Goal: Navigation & Orientation: Find specific page/section

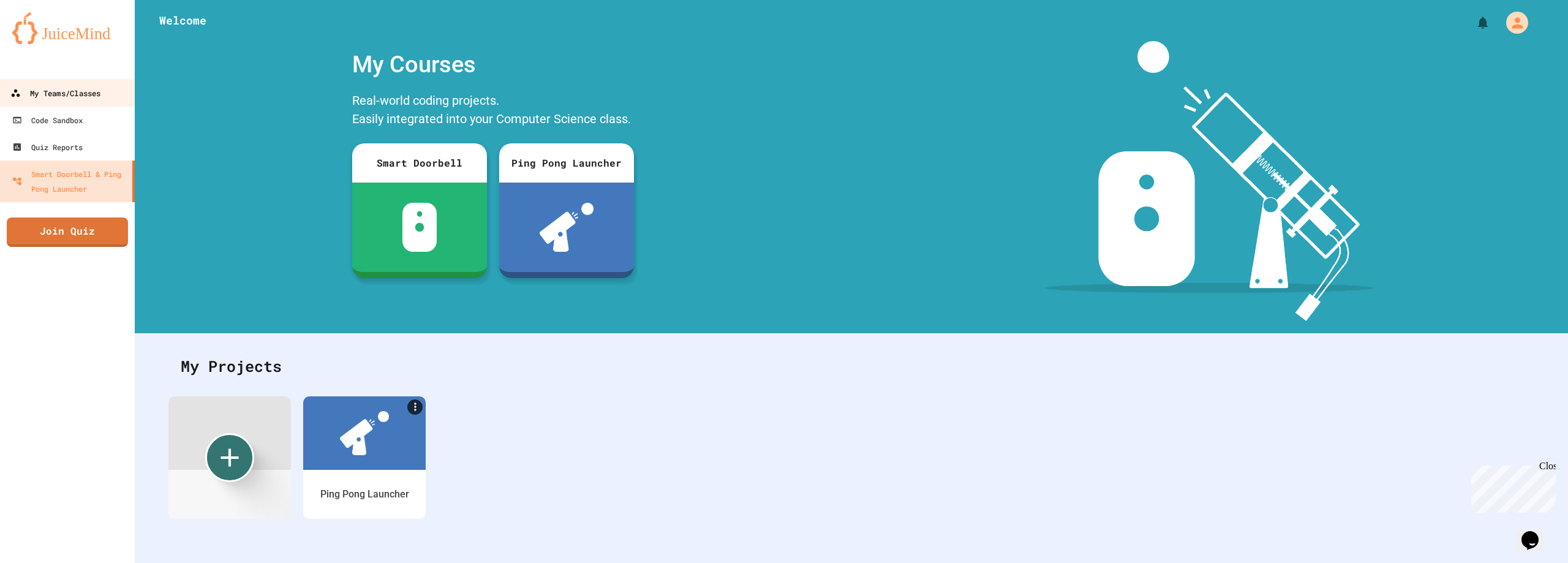
click at [48, 94] on div "My Teams/Classes" at bounding box center [55, 92] width 90 height 15
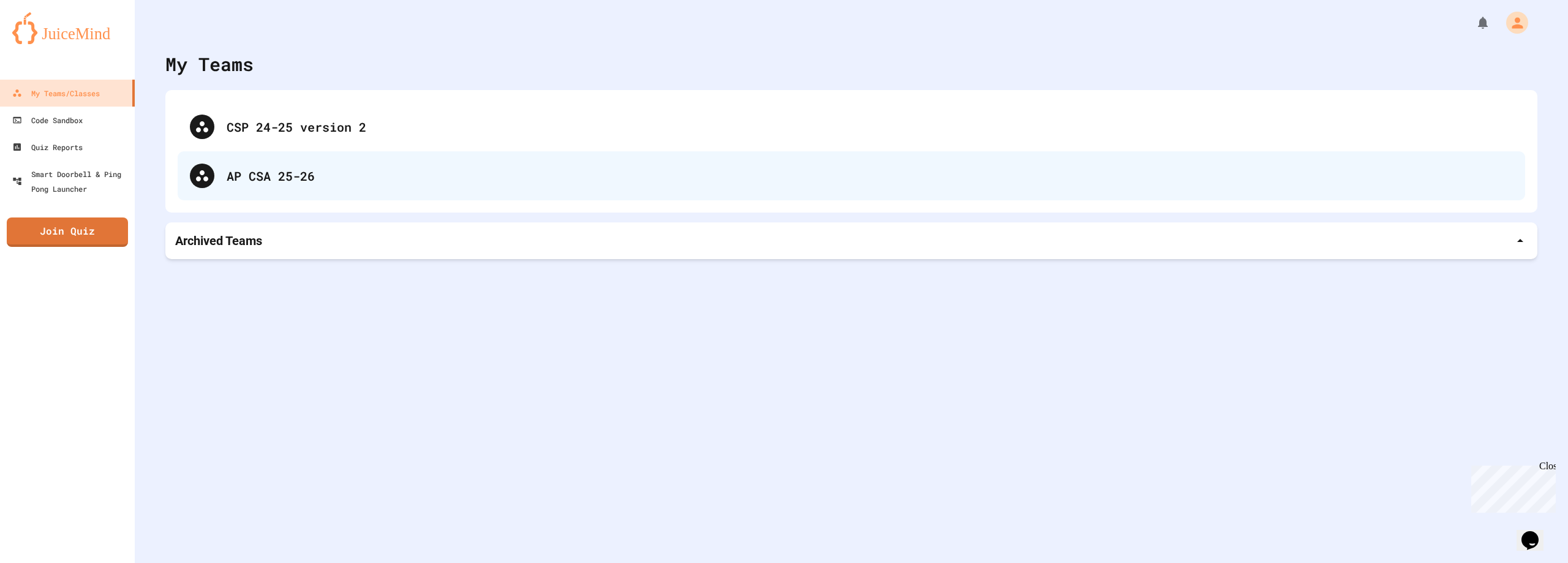
click at [298, 186] on div "AP CSA 25-26" at bounding box center [851, 176] width 1348 height 49
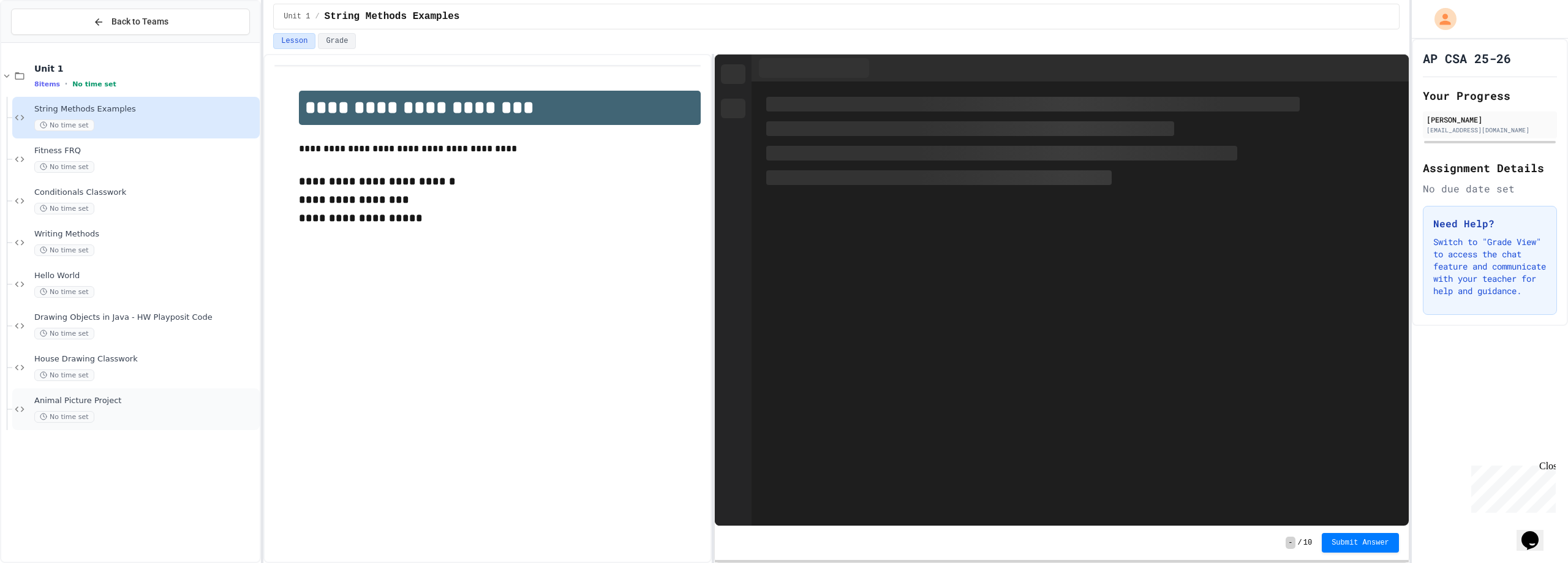
click at [111, 413] on div "No time set" at bounding box center [145, 416] width 223 height 11
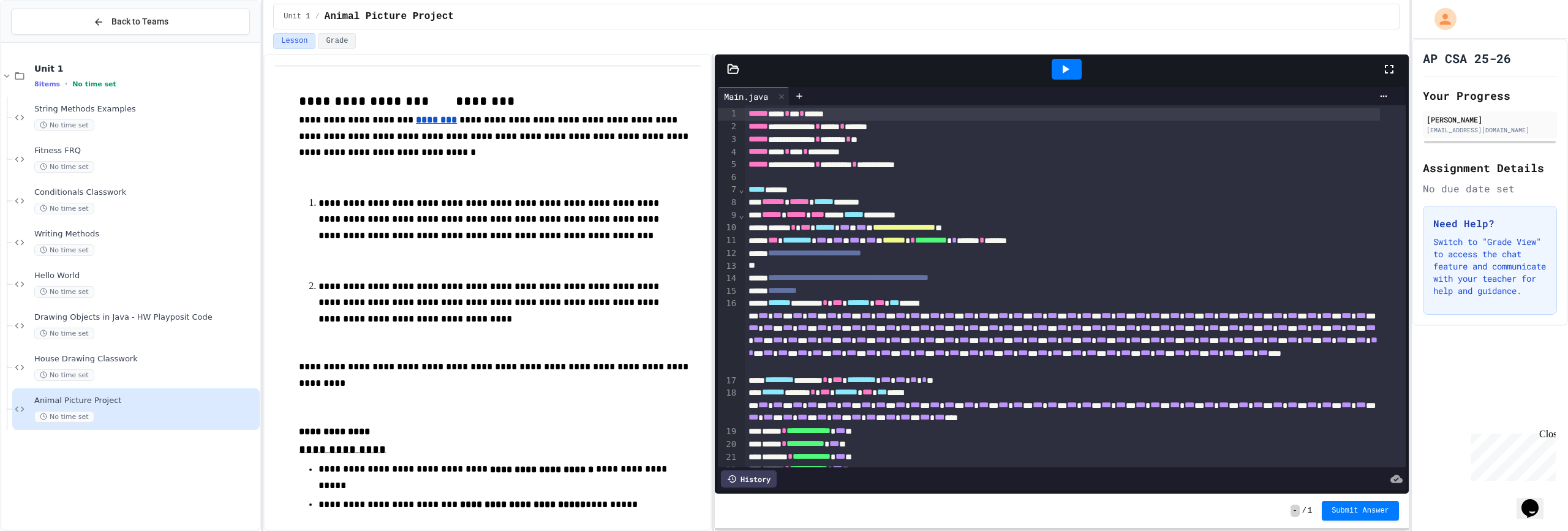
click at [1388, 70] on icon at bounding box center [1389, 69] width 15 height 15
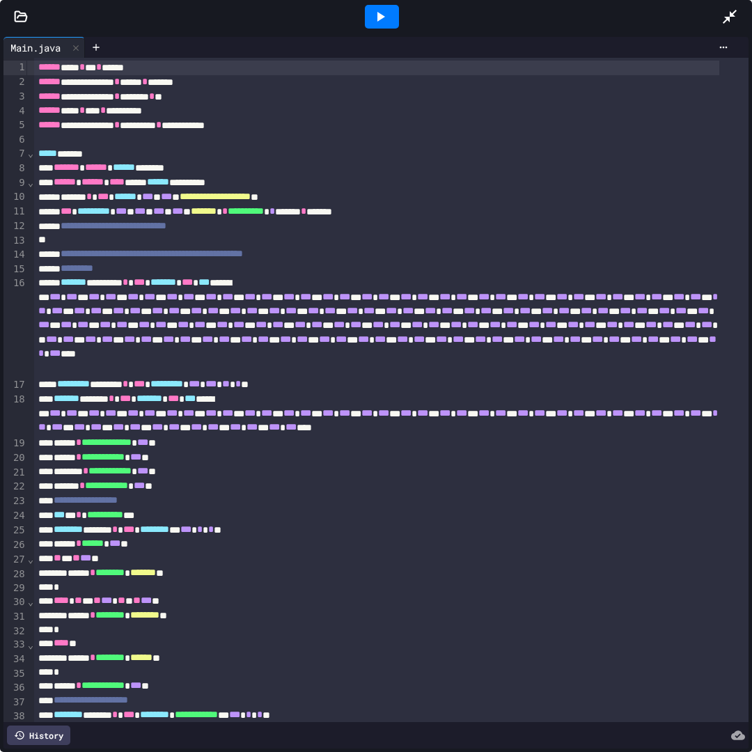
click at [376, 19] on icon at bounding box center [380, 16] width 17 height 17
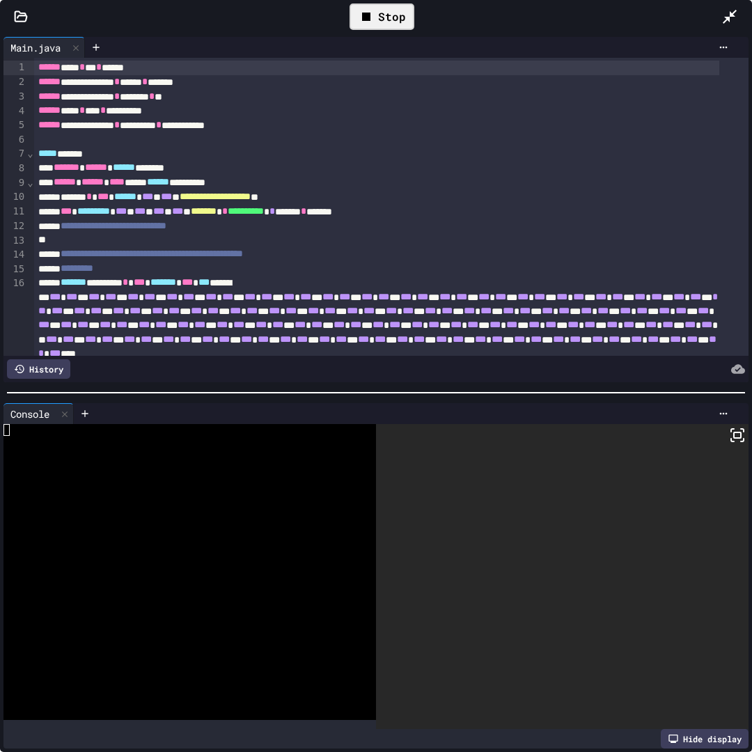
click at [729, 429] on icon at bounding box center [737, 435] width 17 height 17
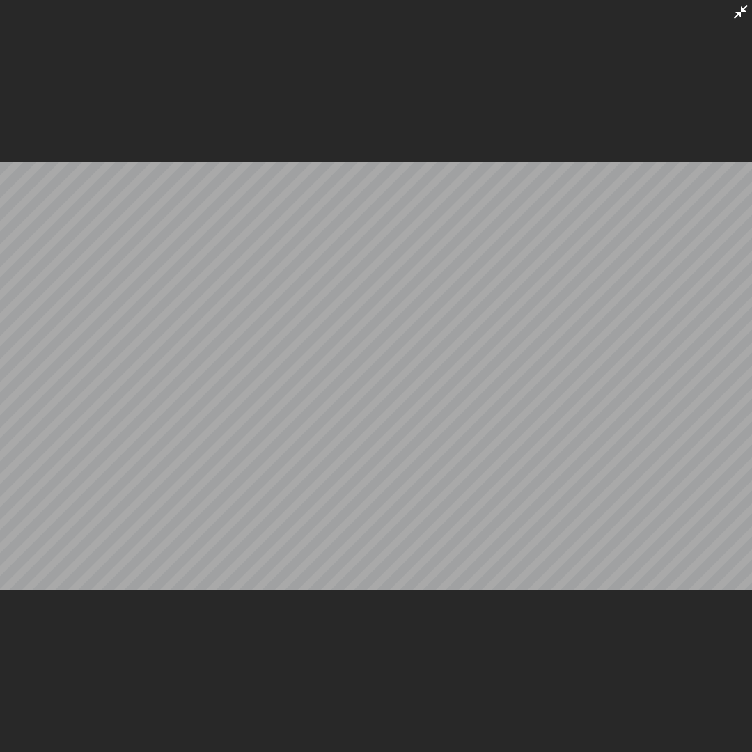
click at [731, 11] on div at bounding box center [376, 376] width 752 height 752
click at [738, 9] on icon at bounding box center [740, 11] width 17 height 17
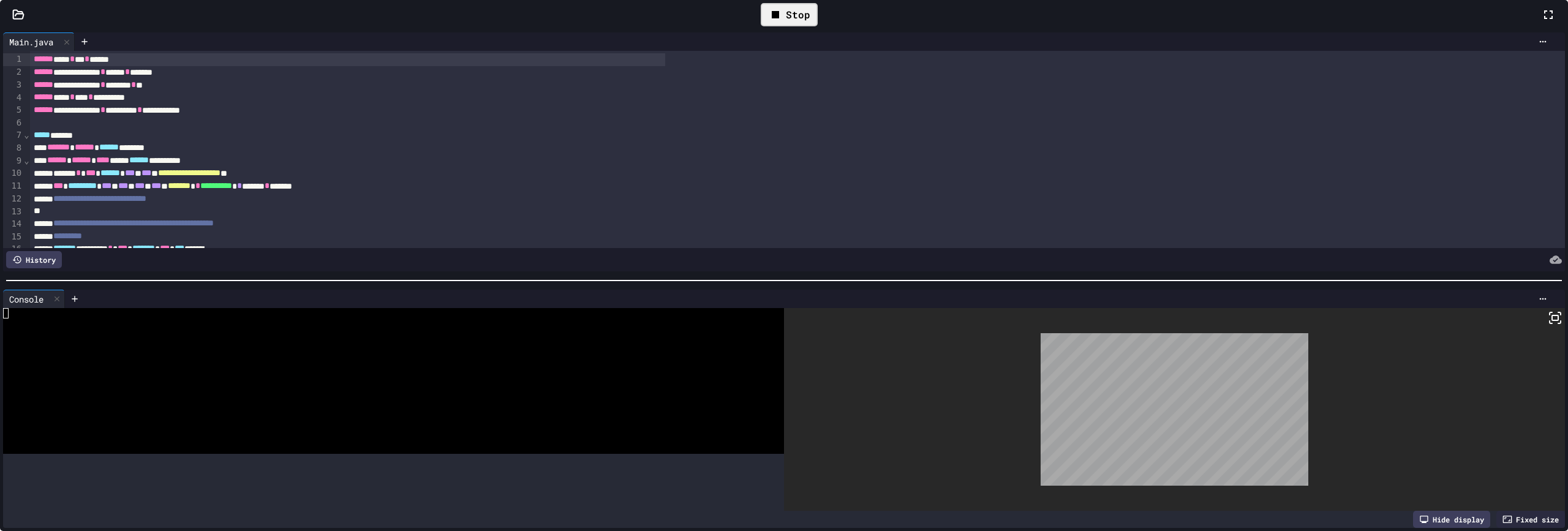
click at [1379, 321] on div at bounding box center [1174, 409] width 781 height 203
click at [1552, 320] on rect at bounding box center [1555, 318] width 6 height 5
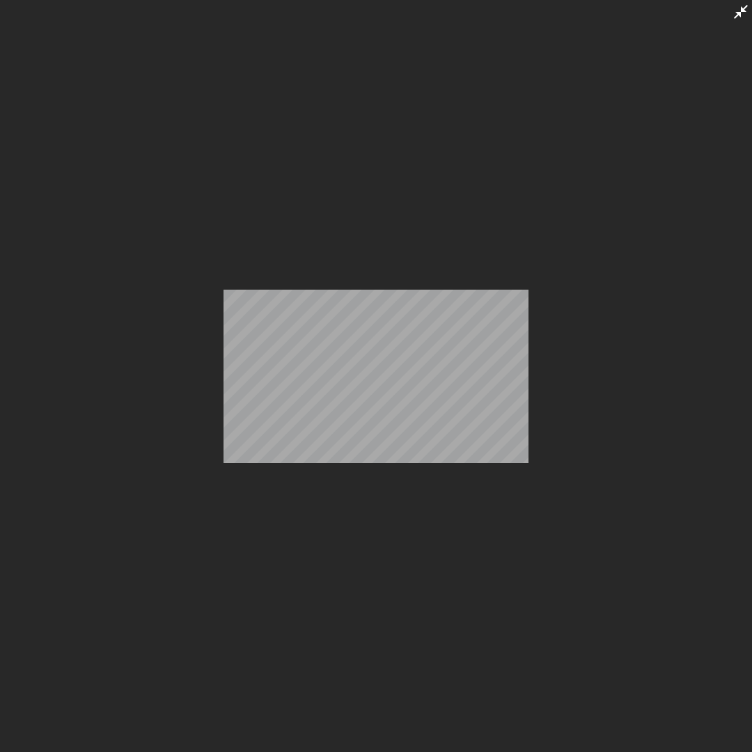
click at [741, 18] on icon at bounding box center [740, 11] width 17 height 17
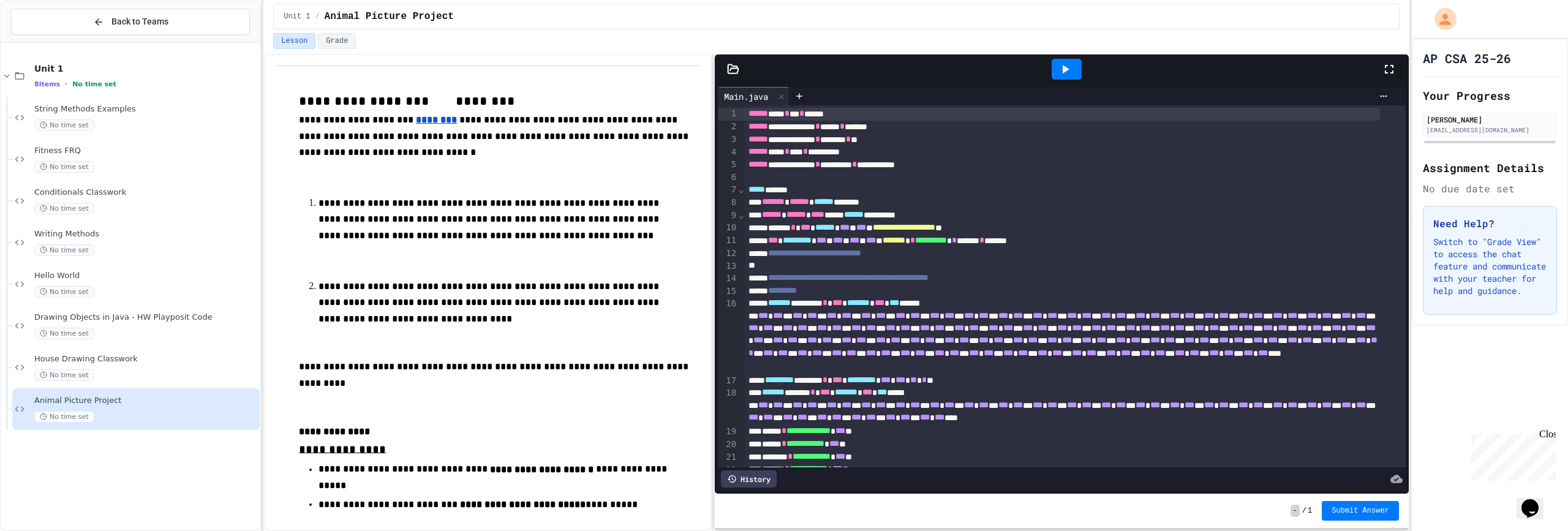
click at [1073, 70] on div at bounding box center [1067, 70] width 30 height 21
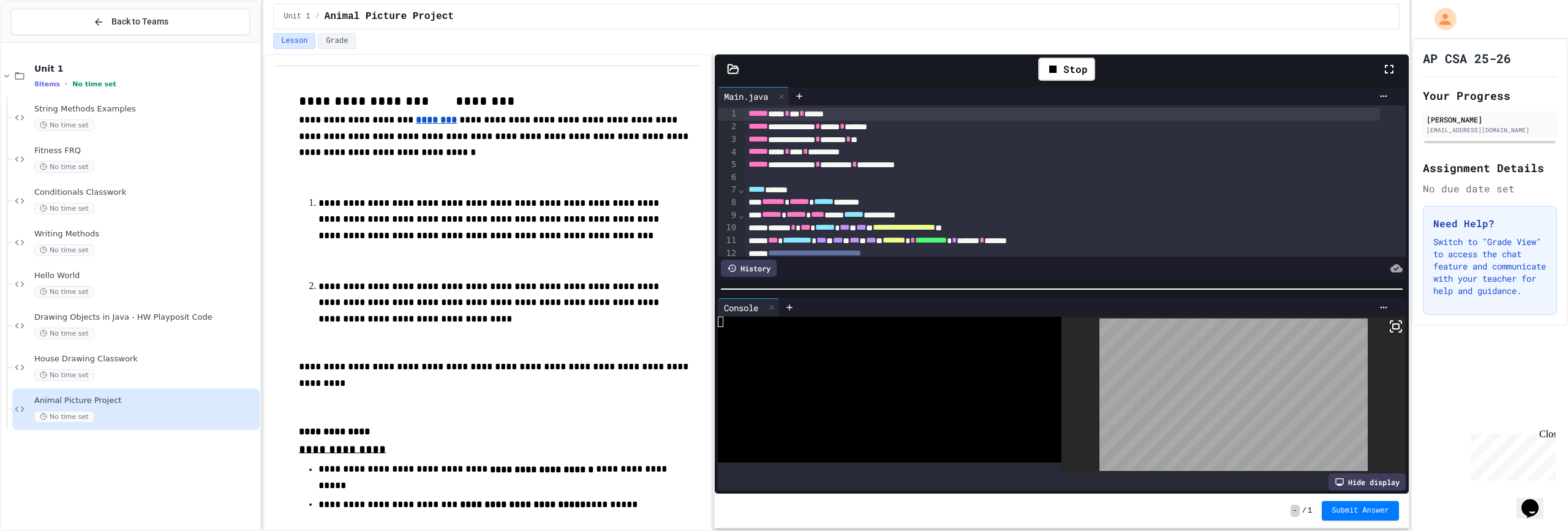
click at [1389, 320] on icon at bounding box center [1396, 327] width 15 height 15
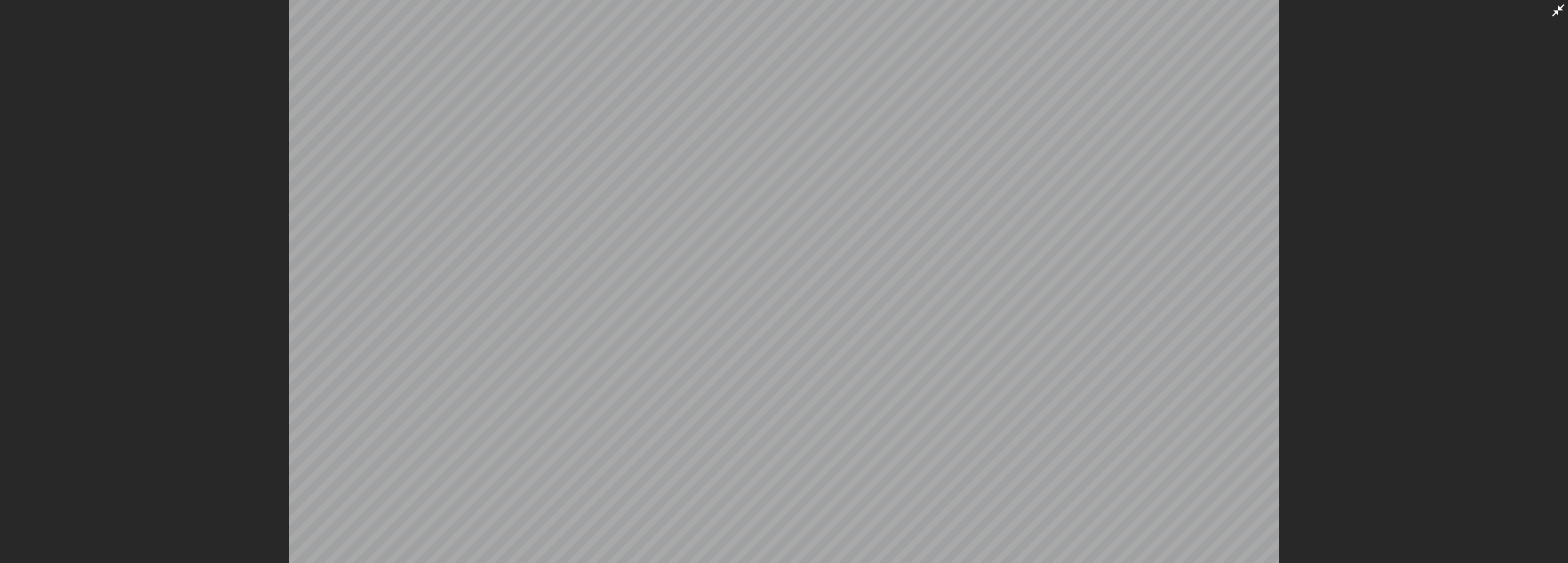
click at [1557, 11] on icon at bounding box center [1558, 10] width 15 height 15
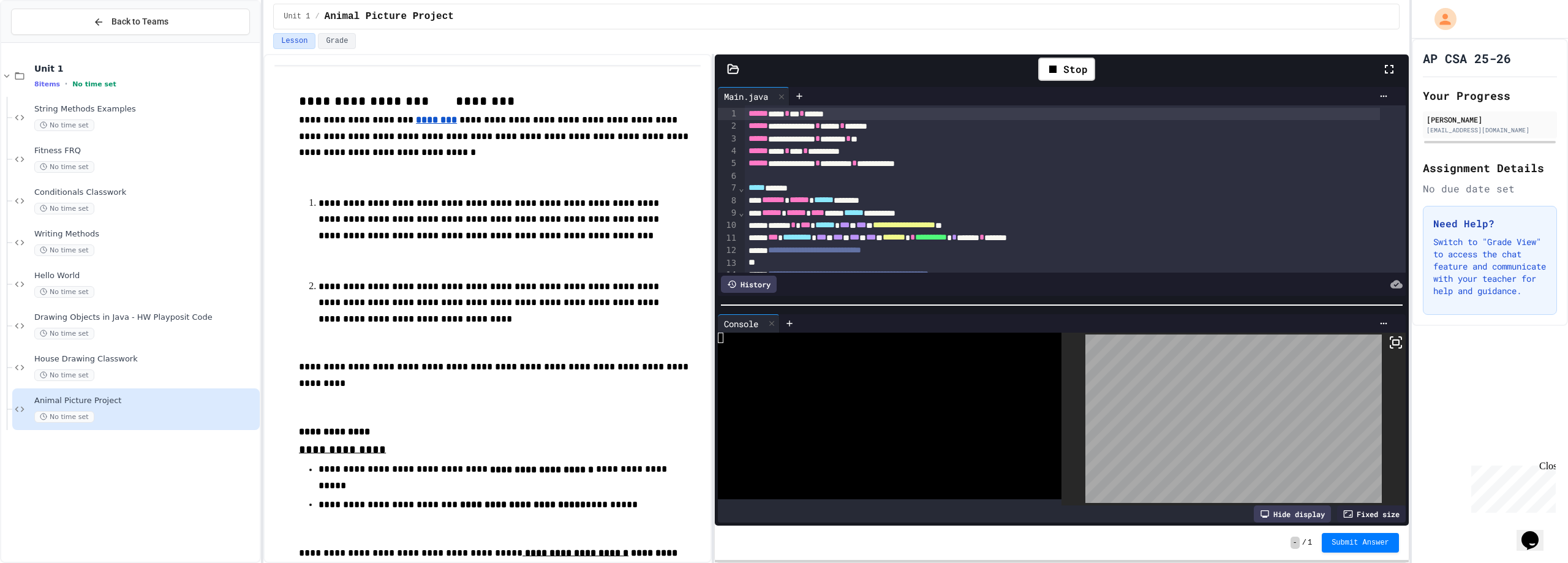
click at [1375, 357] on div at bounding box center [1233, 419] width 343 height 173
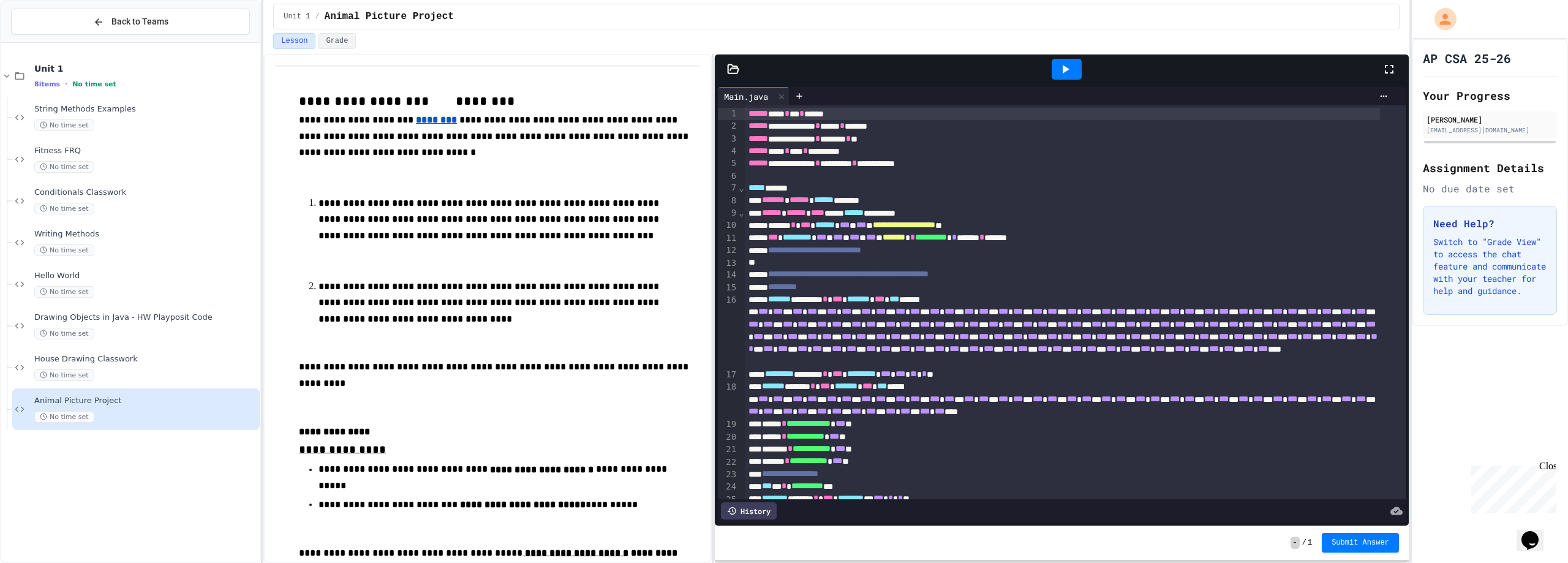
click at [1059, 68] on icon at bounding box center [1065, 69] width 15 height 15
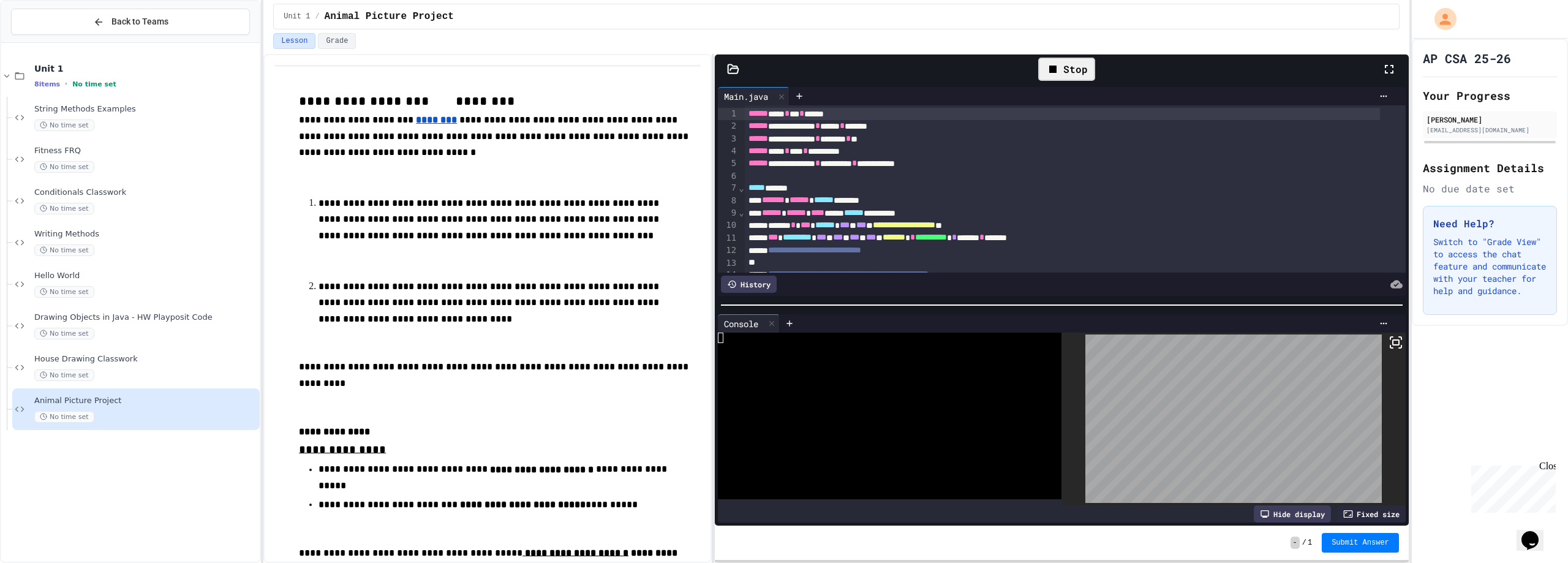
click at [1393, 340] on rect at bounding box center [1395, 342] width 6 height 5
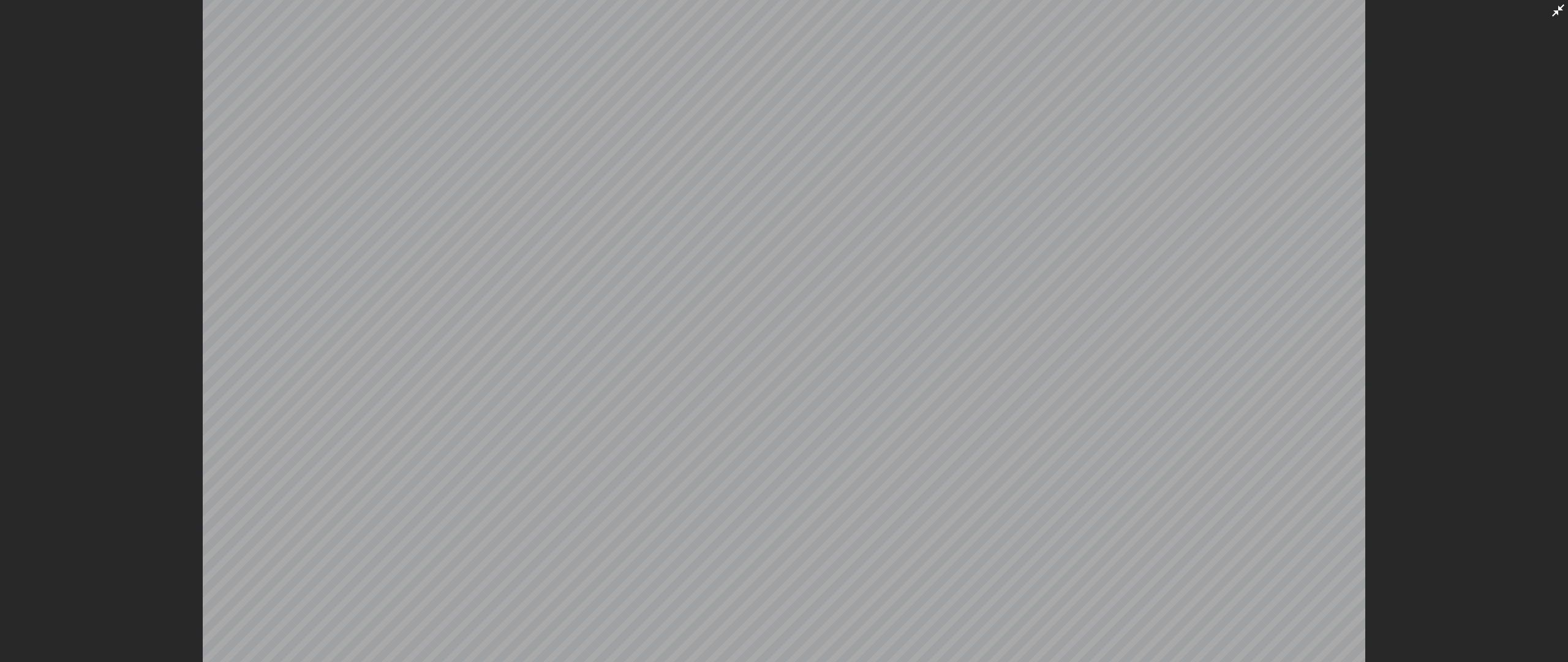
click at [1564, 11] on icon at bounding box center [1558, 10] width 15 height 15
